Goal: Find specific page/section: Find specific page/section

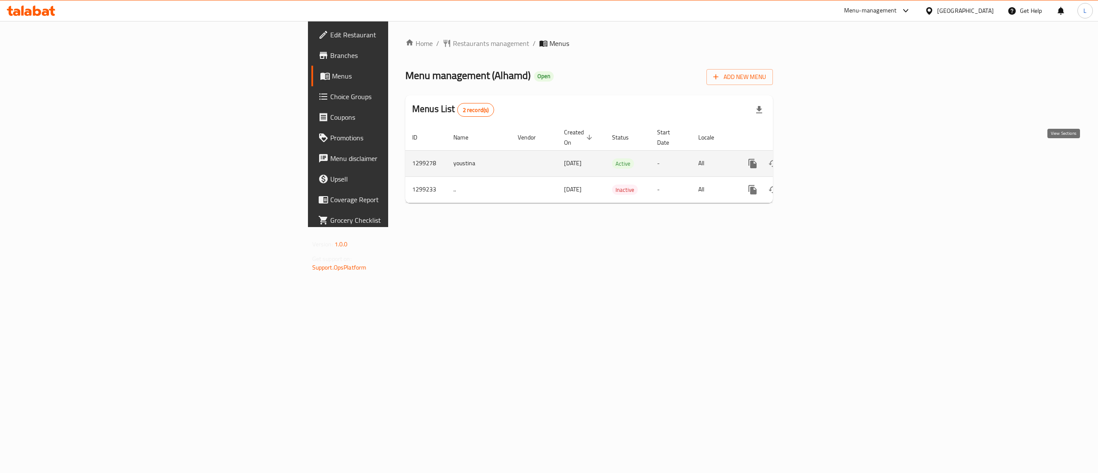
click at [818, 160] on icon "enhanced table" at bounding box center [815, 164] width 8 height 8
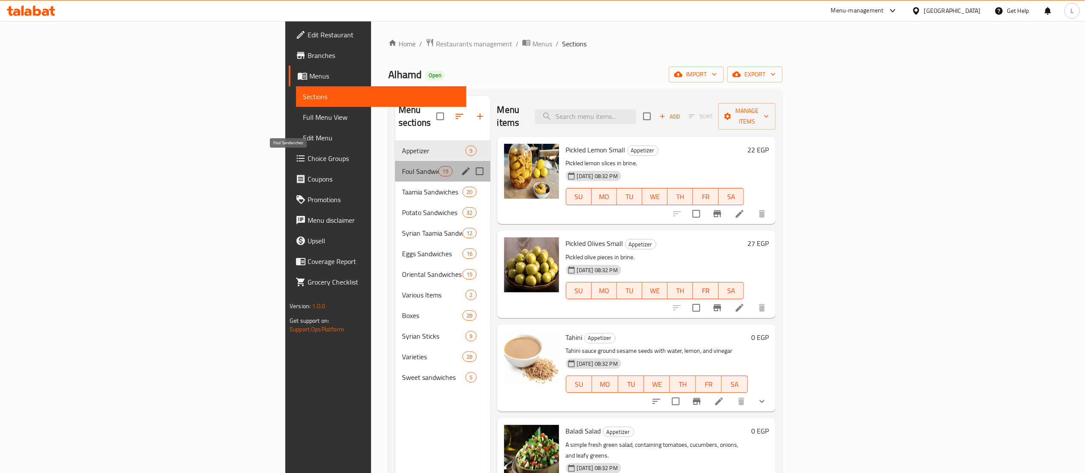
click at [402, 166] on span "Foul Sandwiches" at bounding box center [420, 171] width 36 height 10
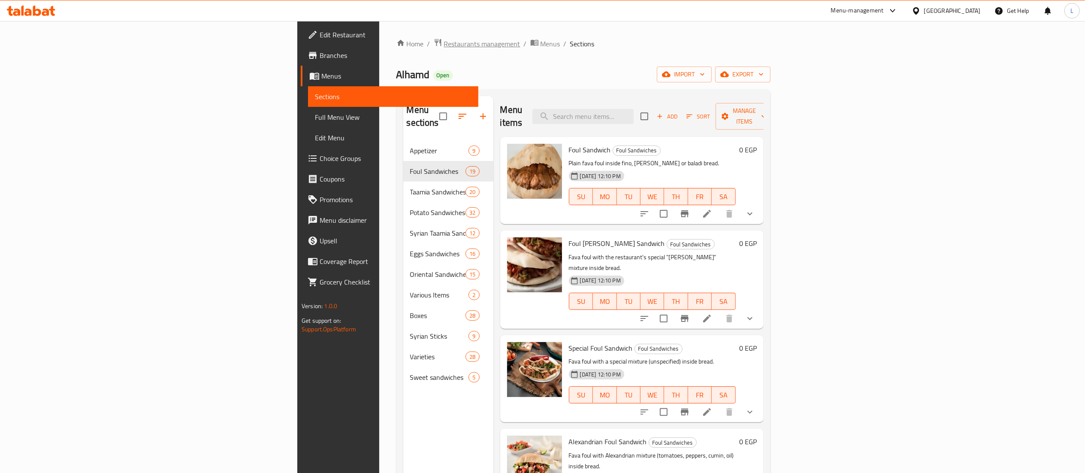
click at [444, 44] on span "Restaurants management" at bounding box center [482, 44] width 76 height 10
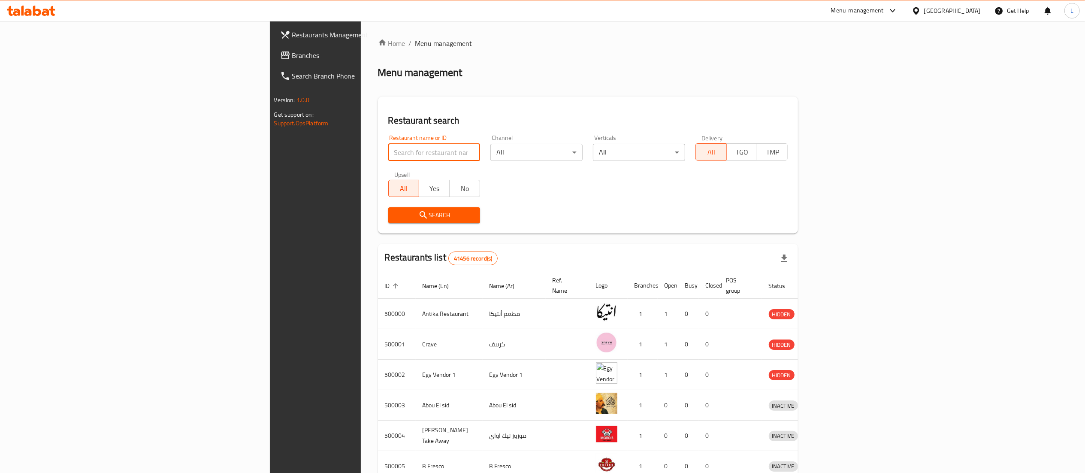
click at [388, 154] on input "search" at bounding box center [434, 152] width 92 height 17
paste input "692698"
type input "692698"
click at [395, 216] on span "Search" at bounding box center [434, 215] width 78 height 11
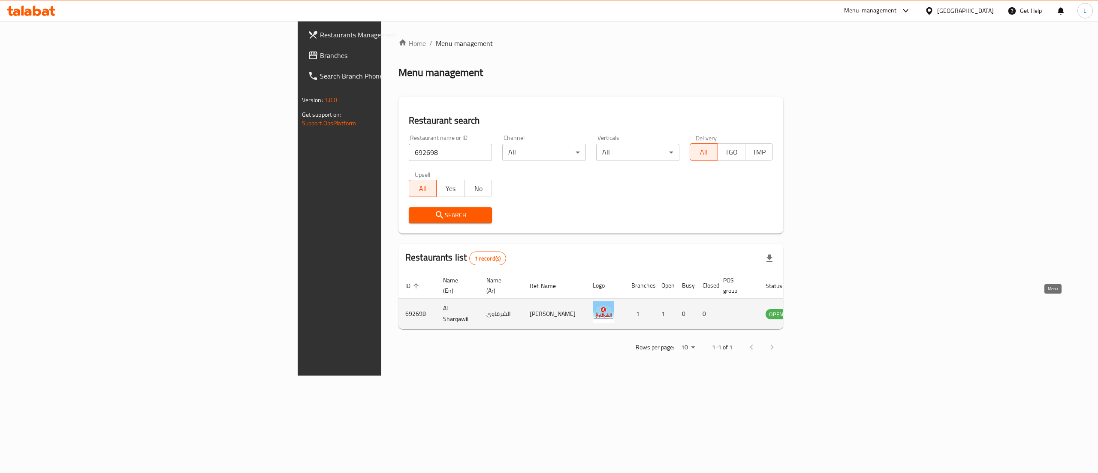
click at [821, 311] on icon "enhanced table" at bounding box center [815, 314] width 9 height 7
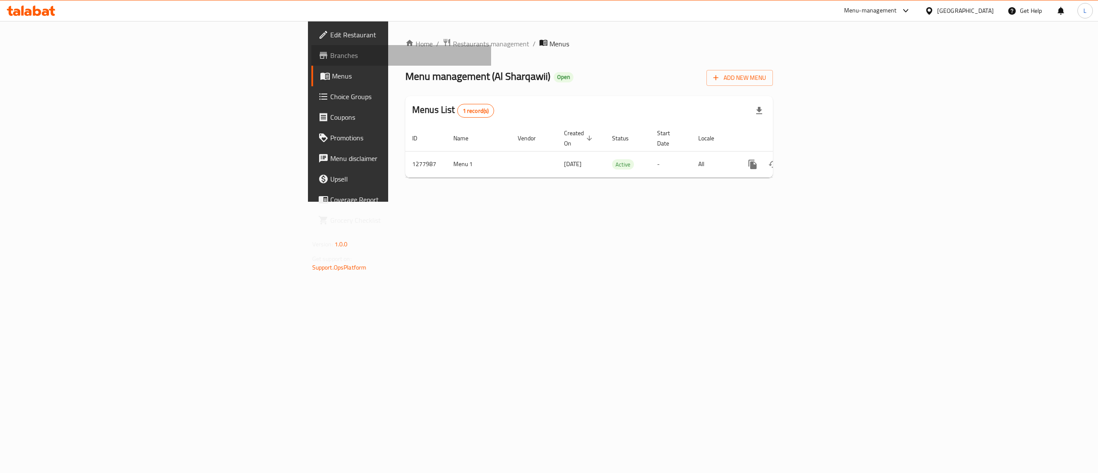
click at [330, 53] on span "Branches" at bounding box center [407, 55] width 154 height 10
